Goal: Task Accomplishment & Management: Use online tool/utility

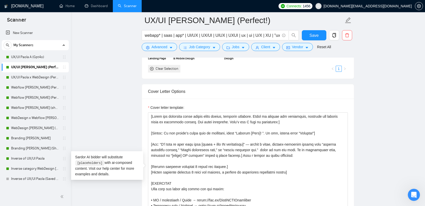
scroll to position [24, 0]
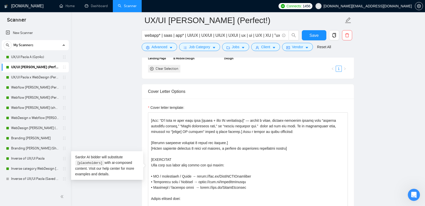
click at [216, 93] on div "Cover Letter Options" at bounding box center [248, 91] width 200 height 14
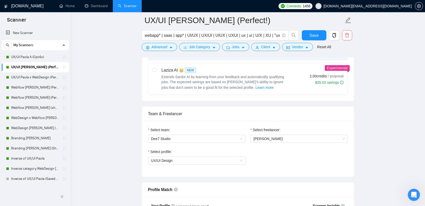
scroll to position [181, 0]
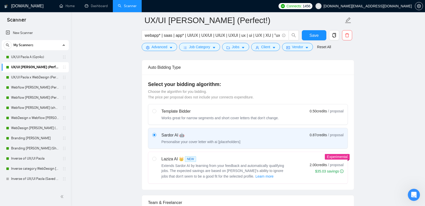
click at [385, 6] on span "[DOMAIN_NAME][EMAIL_ADDRESS][DOMAIN_NAME]" at bounding box center [368, 6] width 88 height 0
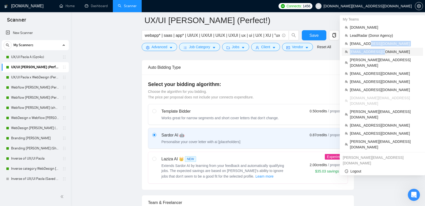
drag, startPoint x: 370, startPoint y: 44, endPoint x: 408, endPoint y: 51, distance: 38.1
click at [408, 51] on ul "evacodes.com LeadRadar (Donor Agency) alexrod94@gmail.com arslan@lanars.com ole…" at bounding box center [382, 87] width 81 height 128
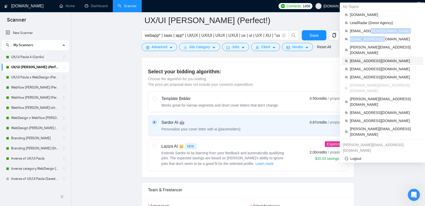
scroll to position [175, 0]
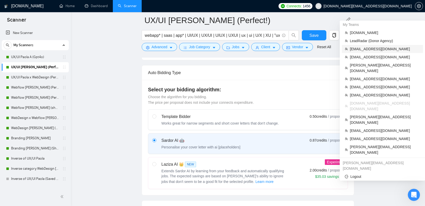
click at [367, 49] on span "alexrod94@gmail.com" at bounding box center [385, 49] width 70 height 6
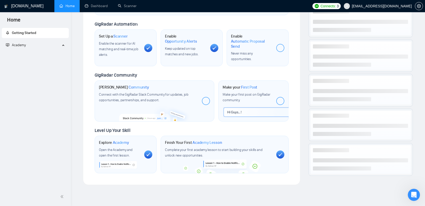
scroll to position [118, 0]
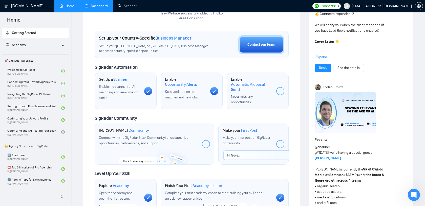
click at [100, 8] on link "Dashboard" at bounding box center [96, 6] width 23 height 4
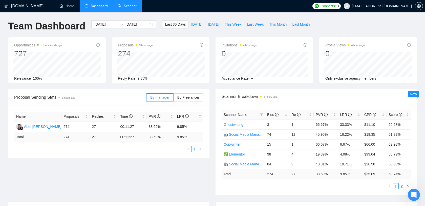
click at [132, 7] on link "Scanner" at bounding box center [127, 6] width 19 height 4
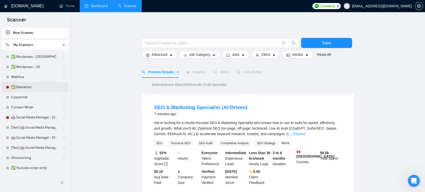
click at [30, 88] on link "✅ Elementor" at bounding box center [35, 87] width 48 height 10
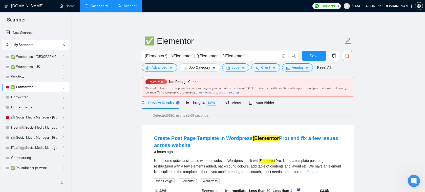
click at [196, 54] on input "(Elementor*) | "/Elementor" | "(Elementor" | "-Elementor"" at bounding box center [212, 56] width 135 height 6
click at [162, 56] on input "(Elementor*) | "/Elementor" | "(Elementor" | "-Elementor"" at bounding box center [212, 56] width 135 height 6
drag, startPoint x: 156, startPoint y: 59, endPoint x: 233, endPoint y: 59, distance: 77.7
click at [233, 59] on input "(Elementor*) | "/Elementor" | "(Elementor" | "-Elementor"" at bounding box center [212, 56] width 135 height 6
click at [233, 57] on input "(Elementor*) | "/Elementor" | "(Elementor" | "-Elementor"" at bounding box center [212, 56] width 135 height 6
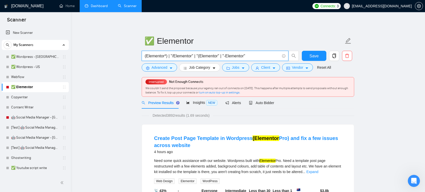
click at [180, 58] on input "(Elementor*) | "/Elementor" | "(Elementor" | "-Elementor"" at bounding box center [212, 56] width 135 height 6
drag, startPoint x: 193, startPoint y: 56, endPoint x: 172, endPoint y: 56, distance: 21.0
click at [172, 56] on input "(Elementor*) | "/Elementor" | "(Elementor" | "-Elementor"" at bounding box center [212, 56] width 135 height 6
click at [214, 55] on input "(Elementor*) | "/Elementor" | "(Elementor" | "-Elementor"" at bounding box center [212, 56] width 135 height 6
click at [165, 66] on span "Advanced" at bounding box center [160, 68] width 16 height 6
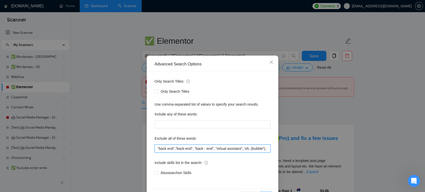
click at [181, 146] on input ""back end","back-end", "back - end", "virtual assistant", VA, (bubble*), wix, w…" at bounding box center [213, 149] width 116 height 8
drag, startPoint x: 157, startPoint y: 149, endPoint x: 231, endPoint y: 149, distance: 73.7
click at [231, 149] on input ""back end","back-end", "back - end", "virtual assistant", VA, (bubble*), wix, w…" at bounding box center [213, 149] width 116 height 8
drag, startPoint x: 219, startPoint y: 151, endPoint x: 269, endPoint y: 147, distance: 49.5
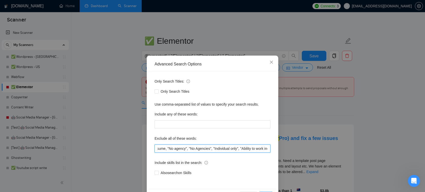
click at [269, 147] on input ""back end","back-end", "back - end", "virtual assistant", VA, (bubble*), wix, w…" at bounding box center [213, 149] width 116 height 8
click at [241, 148] on input ""back end","back-end", "back - end", "virtual assistant", VA, (bubble*), wix, w…" at bounding box center [213, 149] width 116 height 8
drag, startPoint x: 189, startPoint y: 150, endPoint x: 156, endPoint y: 148, distance: 33.2
click at [156, 148] on input ""back end","back-end", "back - end", "virtual assistant", VA, (bubble*), wix, w…" at bounding box center [213, 149] width 116 height 8
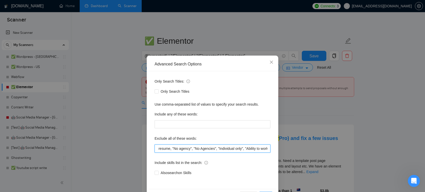
scroll to position [0, 534]
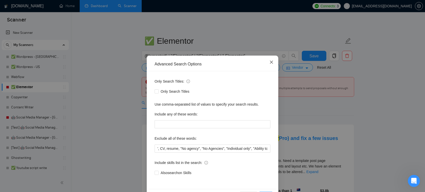
click at [274, 65] on span "Close" at bounding box center [272, 63] width 14 height 14
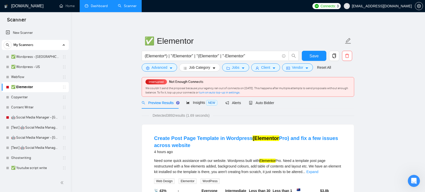
scroll to position [0, 0]
click at [221, 53] on input "(Elementor*) | "/Elementor" | "(Elementor" | "-Elementor"" at bounding box center [212, 56] width 135 height 6
click at [200, 108] on div "Insights NEW" at bounding box center [201, 103] width 31 height 12
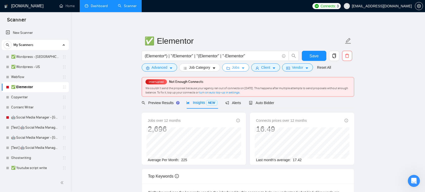
click at [239, 68] on span "Jobs" at bounding box center [236, 68] width 8 height 6
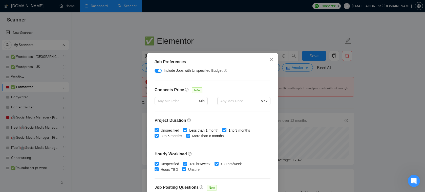
scroll to position [110, 0]
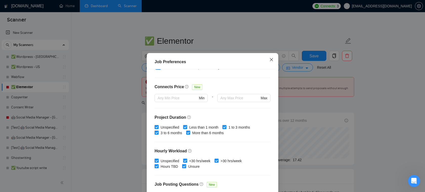
click at [273, 59] on icon "close" at bounding box center [272, 60] width 4 height 4
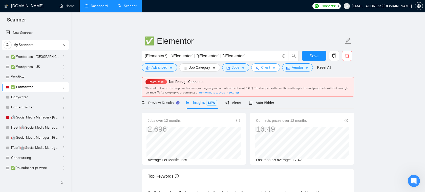
click at [270, 69] on span "Client" at bounding box center [265, 68] width 9 height 6
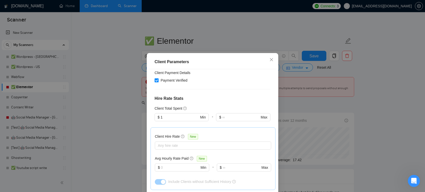
scroll to position [112, 0]
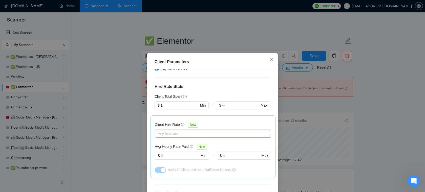
click at [179, 134] on div at bounding box center [210, 134] width 109 height 6
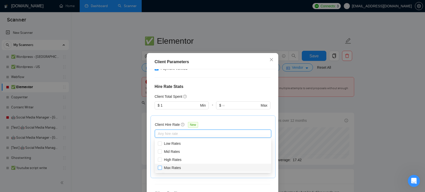
click at [160, 169] on input "Max Rates" at bounding box center [160, 168] width 4 height 4
checkbox input "true"
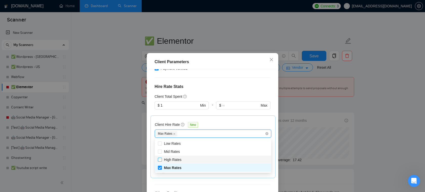
click at [161, 160] on input "High Rates" at bounding box center [160, 160] width 4 height 4
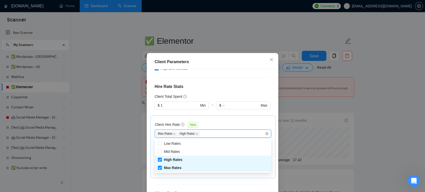
click at [161, 161] on input "High Rates" at bounding box center [160, 160] width 4 height 4
checkbox input "false"
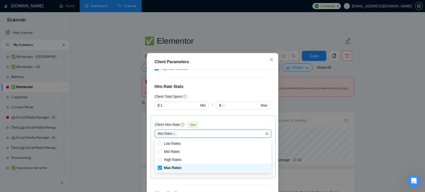
click at [161, 169] on input "Max Rates" at bounding box center [160, 168] width 4 height 4
checkbox input "false"
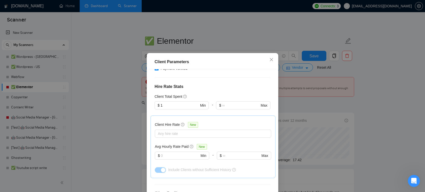
click at [213, 121] on div "Client Hire Rate New Any hire rate Avg Hourly Rate Paid New $ Min - $ Max Inclu…" at bounding box center [213, 147] width 116 height 54
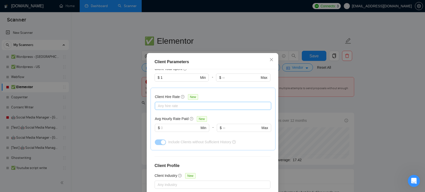
scroll to position [138, 0]
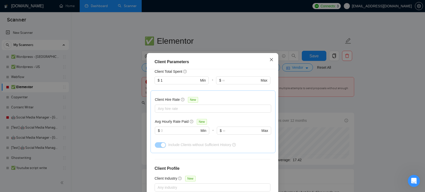
click at [271, 61] on icon "close" at bounding box center [272, 60] width 4 height 4
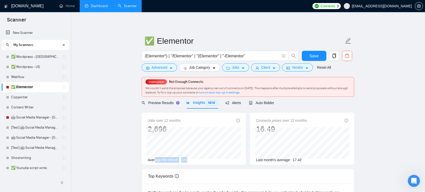
drag, startPoint x: 194, startPoint y: 163, endPoint x: 155, endPoint y: 160, distance: 38.6
click at [155, 160] on div "Average Per Month: 225" at bounding box center [194, 161] width 92 height 6
click at [193, 162] on div "Average Per Month: 225" at bounding box center [194, 161] width 92 height 6
click at [267, 103] on span "Auto Bidder" at bounding box center [261, 103] width 25 height 4
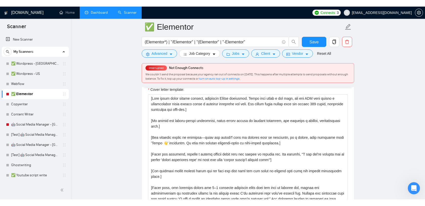
scroll to position [588, 0]
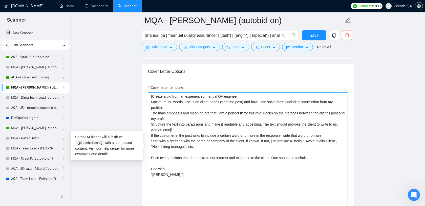
click at [215, 167] on textarea "[Create a bid from an experienced manual QA engineer. Maximum: 60 words. Focus …" at bounding box center [248, 149] width 200 height 114
click at [400, 6] on span "Pecode QA" at bounding box center [403, 6] width 18 height 0
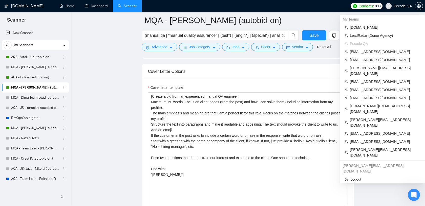
click at [397, 6] on span "Pecode QA" at bounding box center [403, 6] width 18 height 0
click at [373, 103] on span "[DOMAIN_NAME][EMAIL_ADDRESS][DOMAIN_NAME]" at bounding box center [385, 108] width 70 height 11
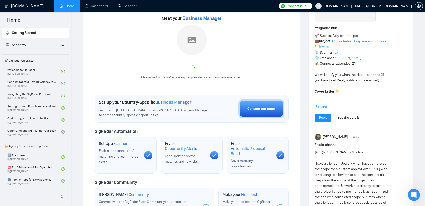
scroll to position [61, 0]
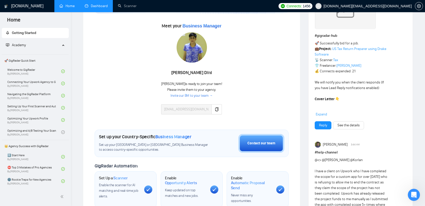
click at [101, 7] on link "Dashboard" at bounding box center [96, 6] width 23 height 4
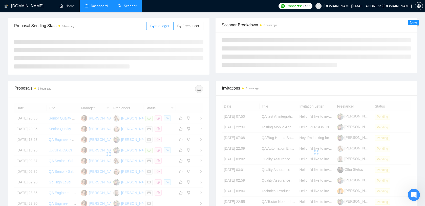
click at [120, 8] on link "Scanner" at bounding box center [127, 6] width 19 height 4
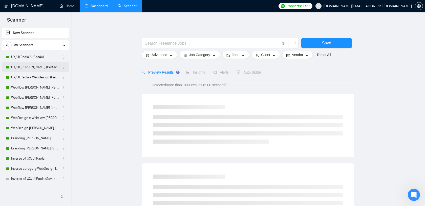
click at [44, 67] on link "UX/UI [PERSON_NAME] (Perfect!)" at bounding box center [35, 67] width 48 height 10
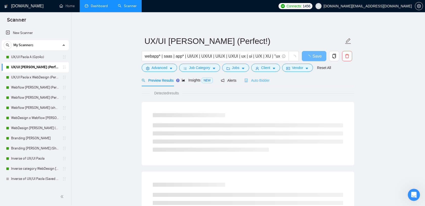
click at [258, 83] on div "Auto Bidder" at bounding box center [257, 80] width 25 height 12
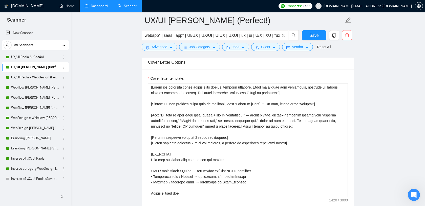
scroll to position [651, 0]
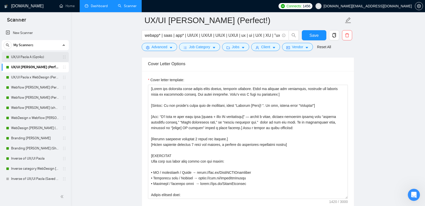
click at [39, 58] on link "UX/UI Paola A (Gpt4o)" at bounding box center [35, 57] width 48 height 10
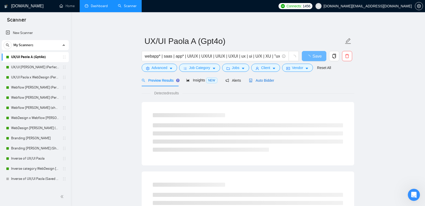
click at [266, 80] on span "Auto Bidder" at bounding box center [261, 80] width 25 height 4
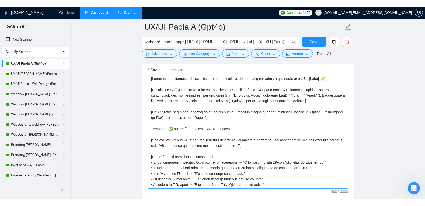
scroll to position [604, 0]
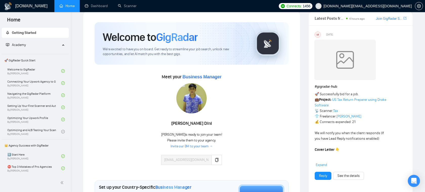
scroll to position [10, 0]
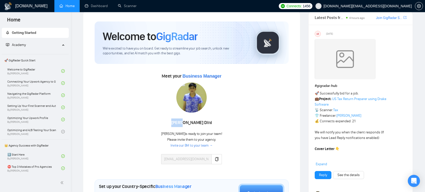
drag, startPoint x: 195, startPoint y: 123, endPoint x: 178, endPoint y: 124, distance: 17.2
click at [178, 123] on div "[PERSON_NAME]" at bounding box center [191, 123] width 61 height 9
click at [218, 114] on div at bounding box center [191, 99] width 61 height 32
click at [215, 159] on icon "copy" at bounding box center [217, 160] width 4 height 4
click at [123, 8] on link "Scanner" at bounding box center [127, 6] width 19 height 4
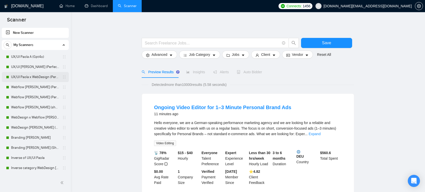
click at [42, 78] on link "UX/UI Paola x WebDesign (Perfect!)" at bounding box center [35, 77] width 48 height 10
